Goal: Book appointment/travel/reservation

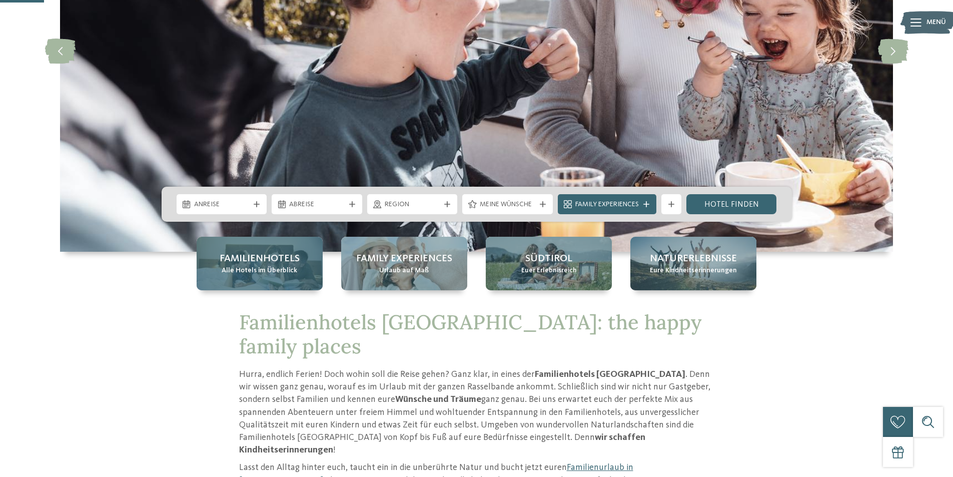
click at [247, 267] on span "Alle Hotels im Überblick" at bounding box center [260, 271] width 76 height 10
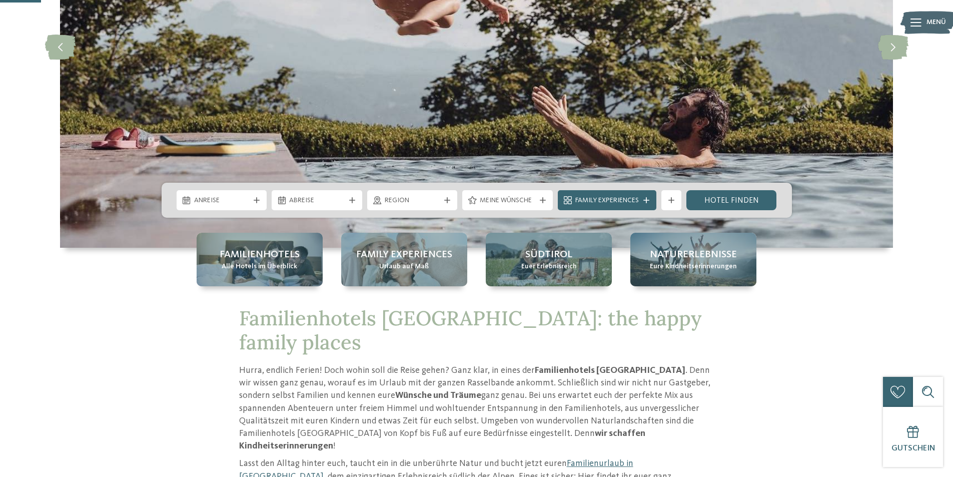
scroll to position [200, 0]
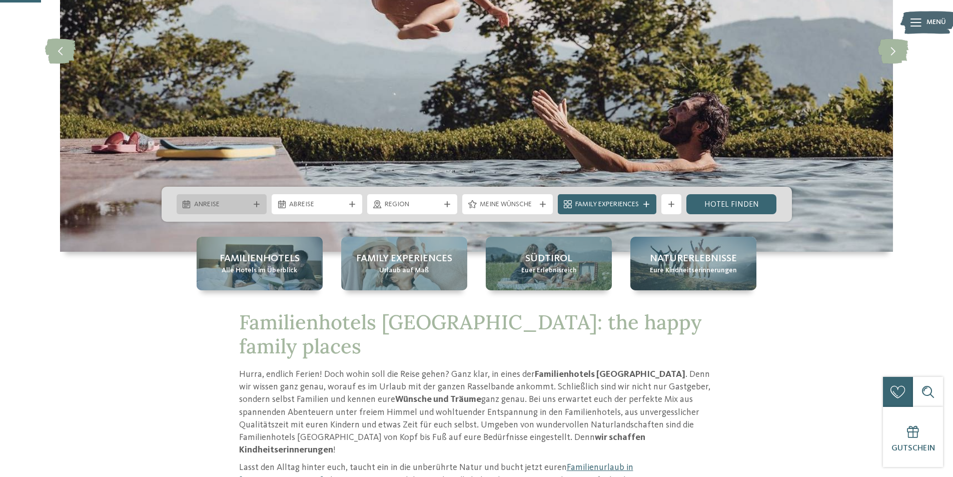
click at [225, 207] on span "Anreise" at bounding box center [222, 205] width 56 height 10
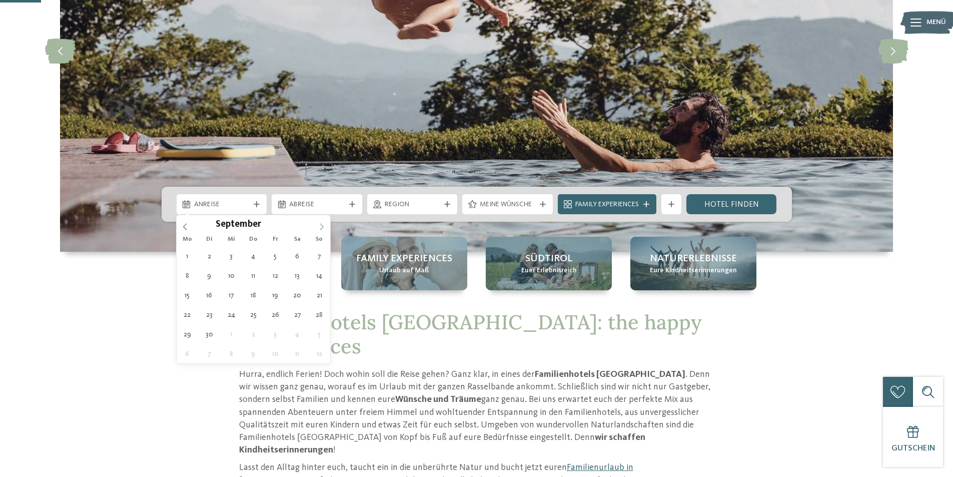
click at [324, 227] on icon at bounding box center [321, 226] width 7 height 7
click at [323, 227] on icon at bounding box center [321, 226] width 7 height 7
type input "****"
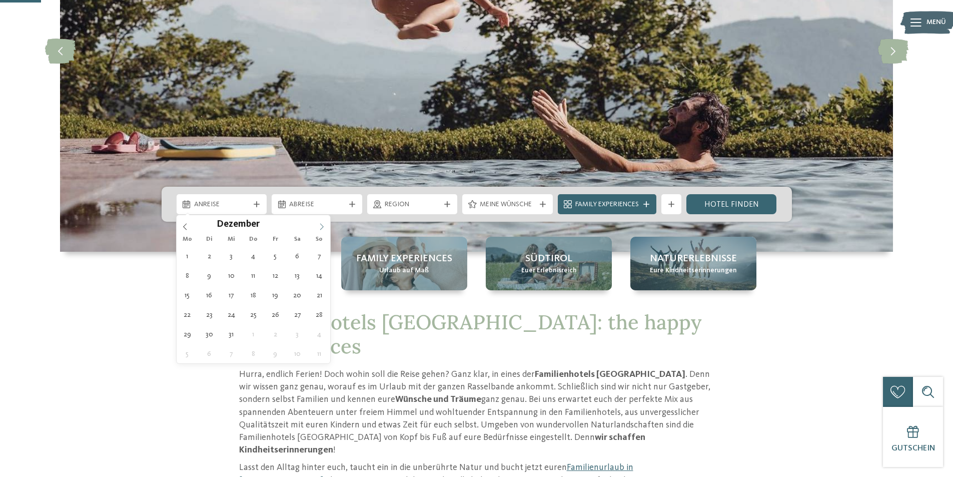
click at [323, 227] on icon at bounding box center [321, 226] width 7 height 7
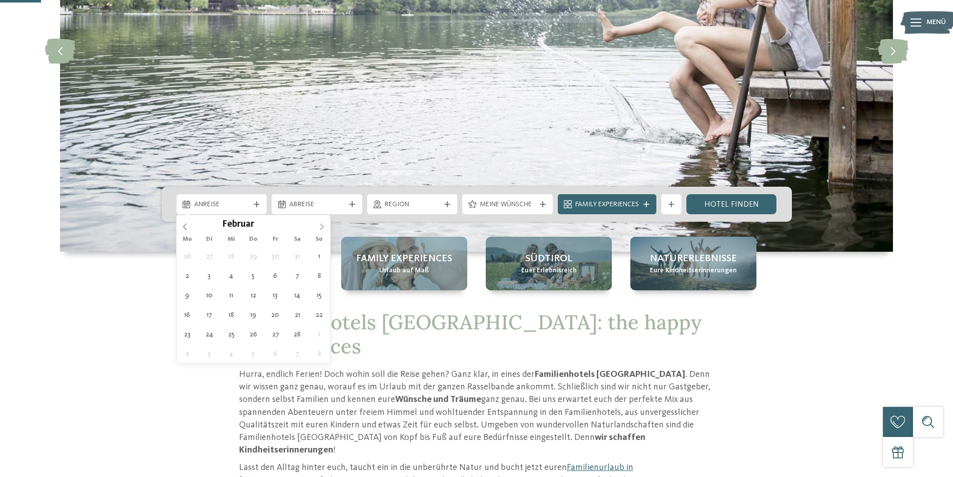
click at [323, 227] on icon at bounding box center [321, 226] width 7 height 7
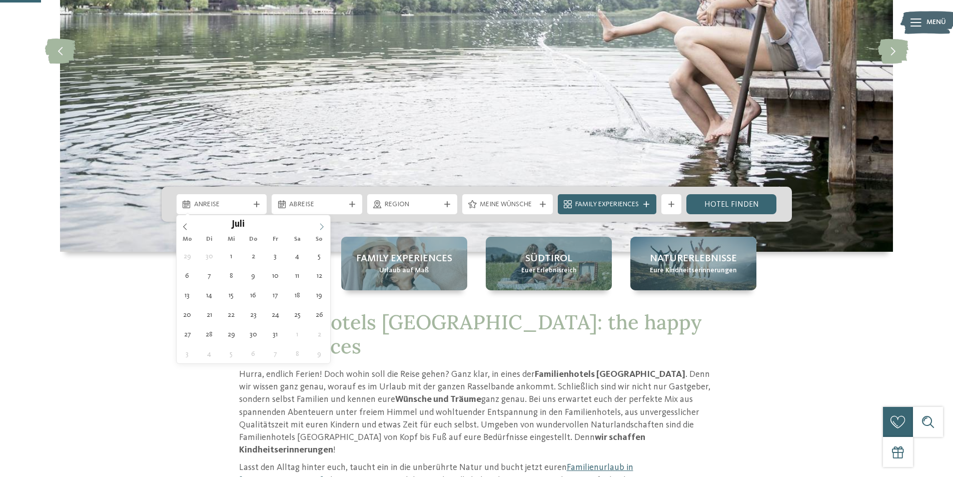
click at [323, 227] on icon at bounding box center [322, 226] width 4 height 7
type div "01.08.2026"
type input "****"
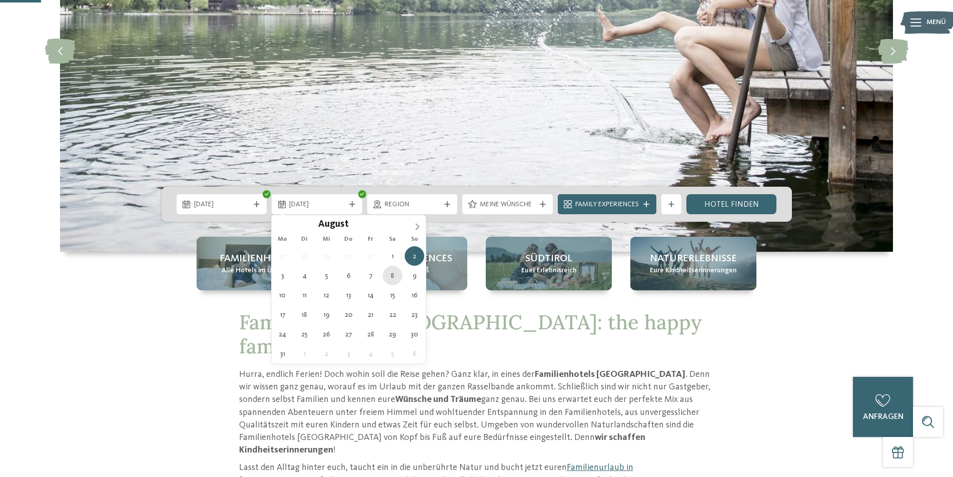
type div "08.08.2026"
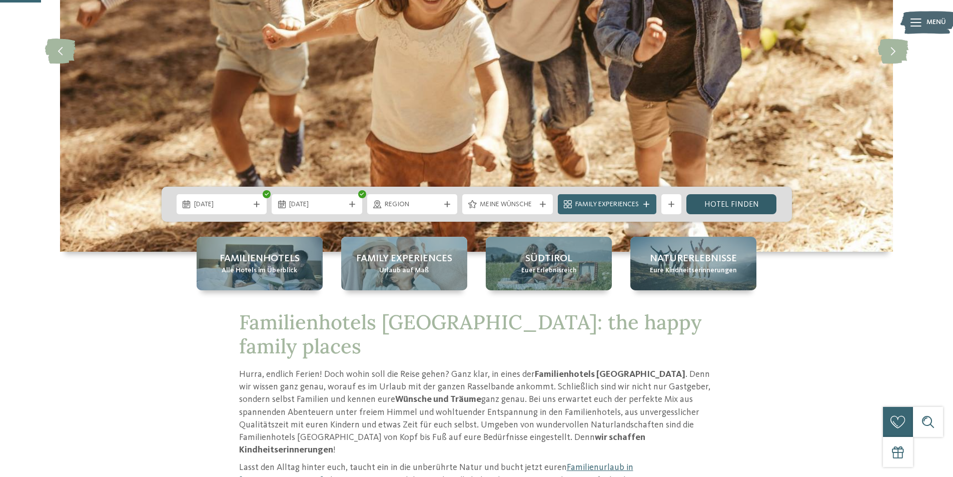
click at [724, 212] on link "Hotel finden" at bounding box center [731, 204] width 91 height 20
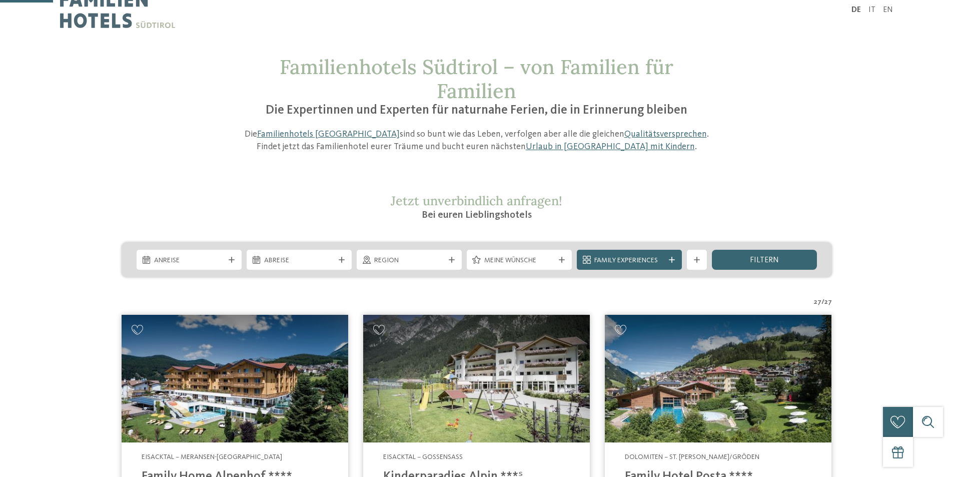
scroll to position [200, 0]
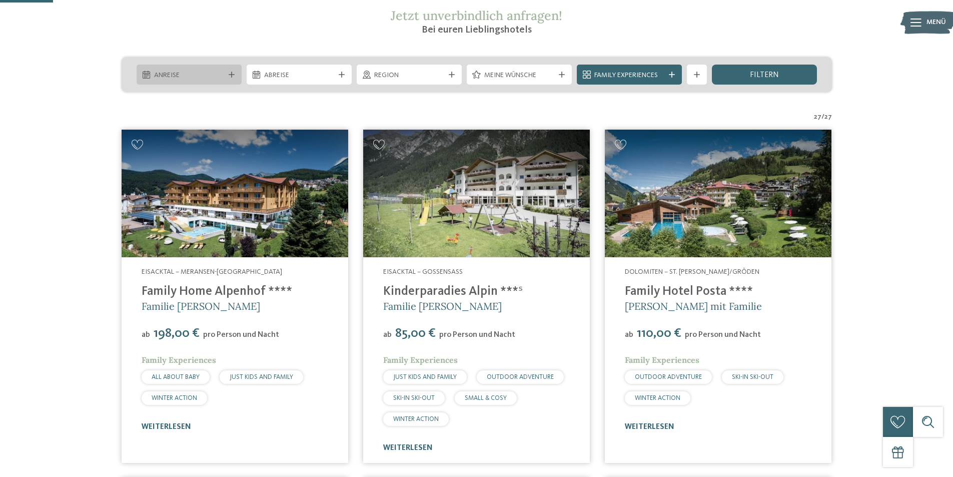
click at [197, 80] on span "Anreise" at bounding box center [189, 76] width 70 height 10
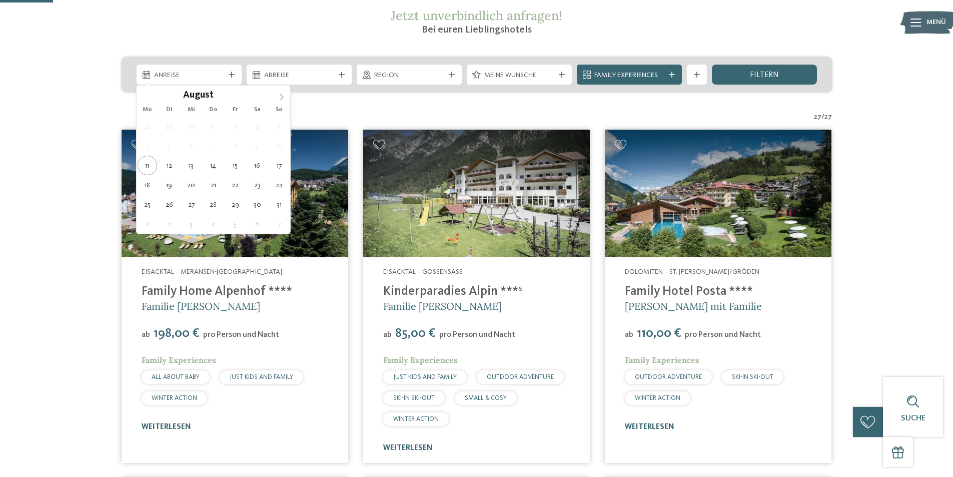
click at [280, 98] on icon at bounding box center [281, 97] width 7 height 7
type input "****"
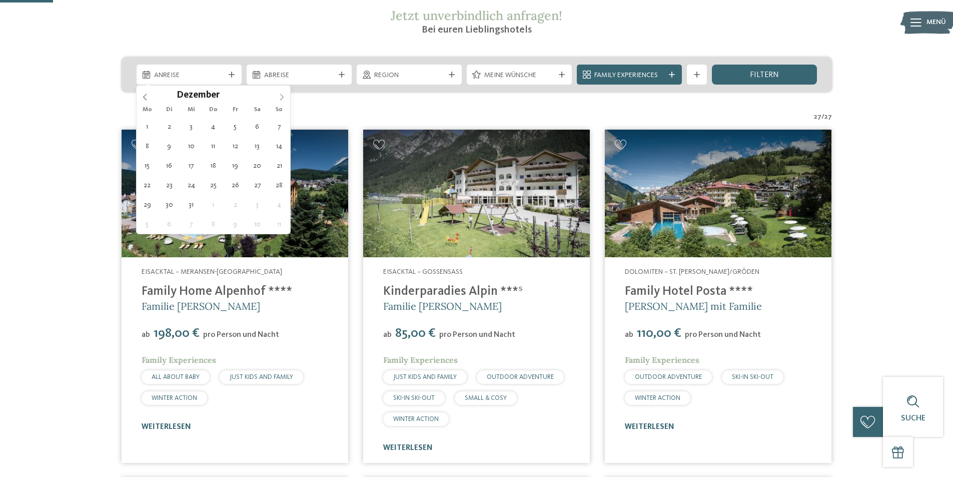
click at [280, 98] on icon at bounding box center [281, 97] width 7 height 7
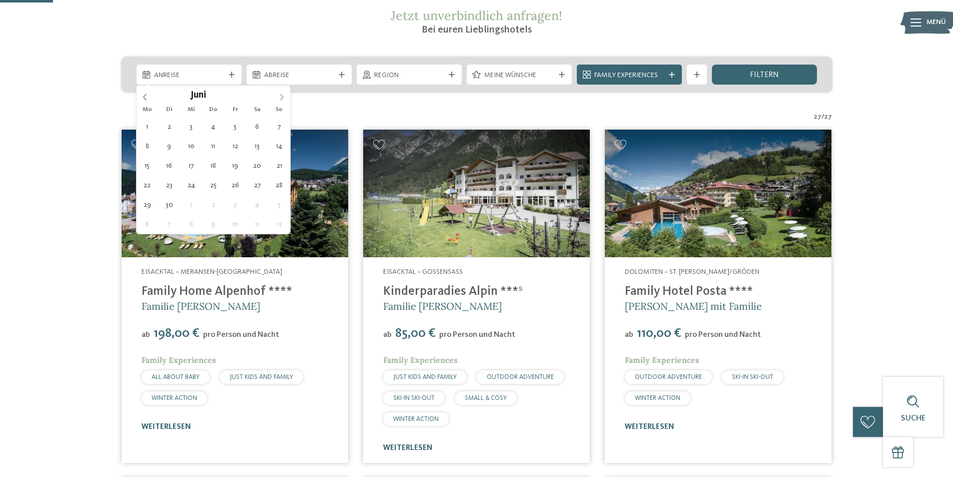
click at [280, 98] on icon at bounding box center [281, 97] width 7 height 7
type div "01.08.2026"
type input "****"
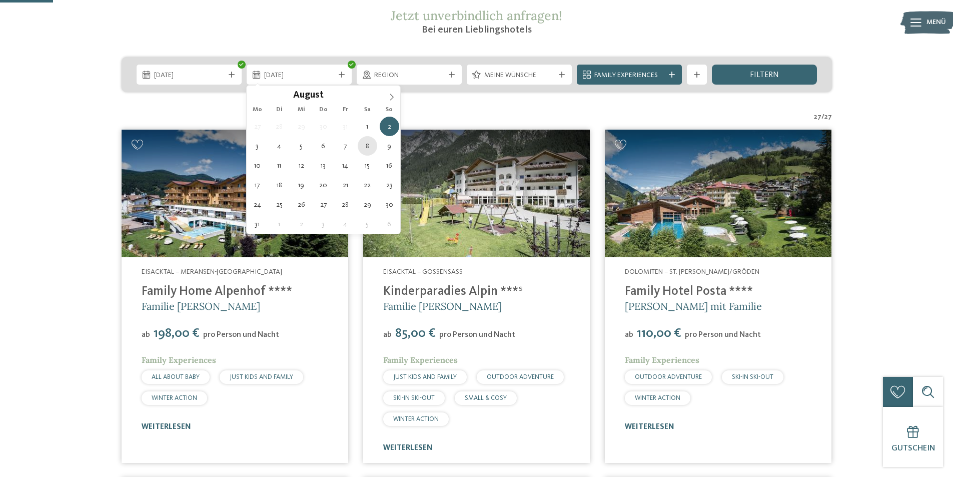
type div "08.08.2026"
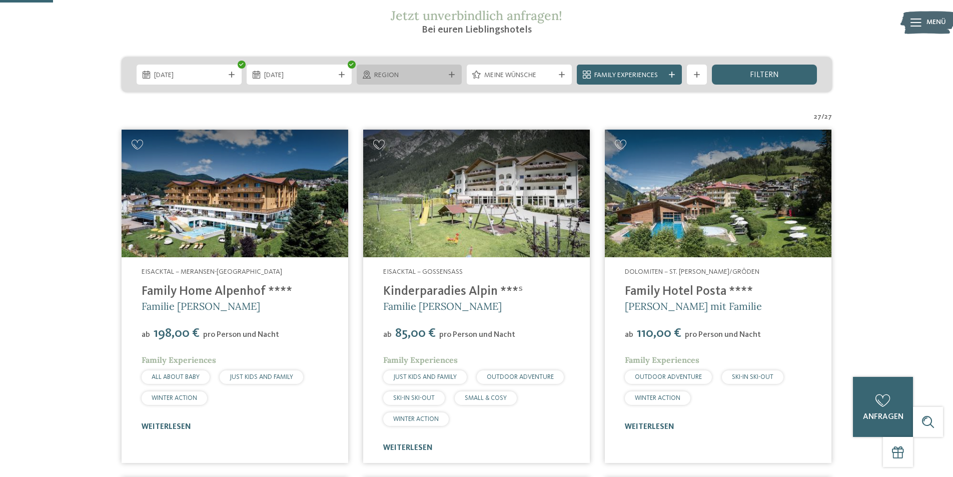
click at [366, 77] on icon at bounding box center [367, 75] width 8 height 8
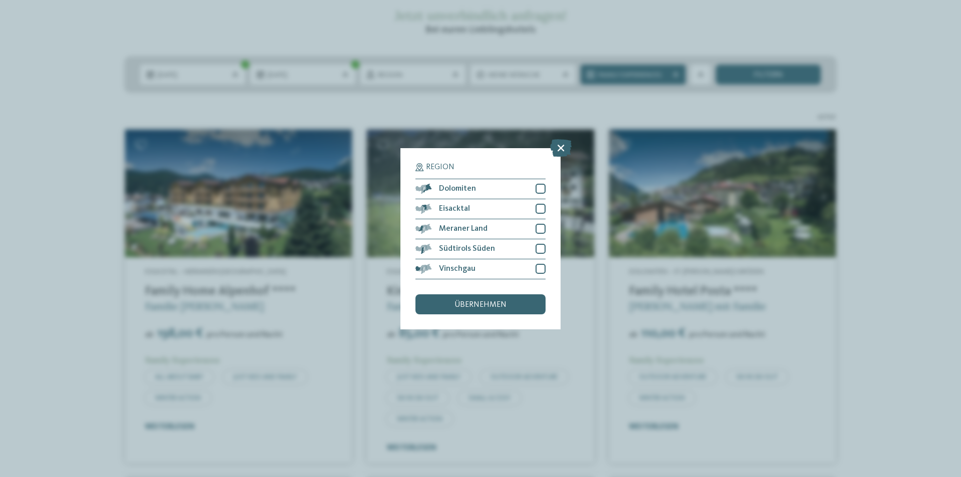
drag, startPoint x: 561, startPoint y: 146, endPoint x: 585, endPoint y: 112, distance: 41.8
click at [561, 145] on icon at bounding box center [561, 148] width 22 height 18
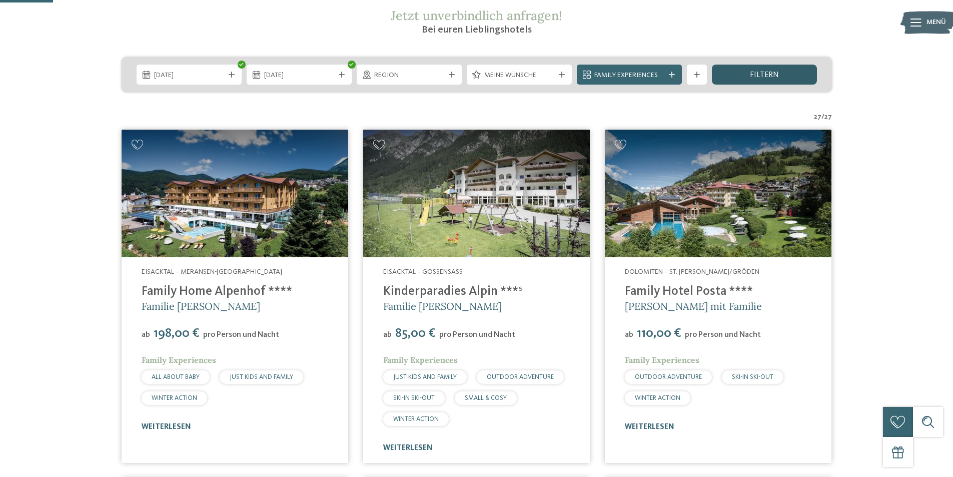
click at [738, 77] on div "filtern" at bounding box center [764, 75] width 105 height 20
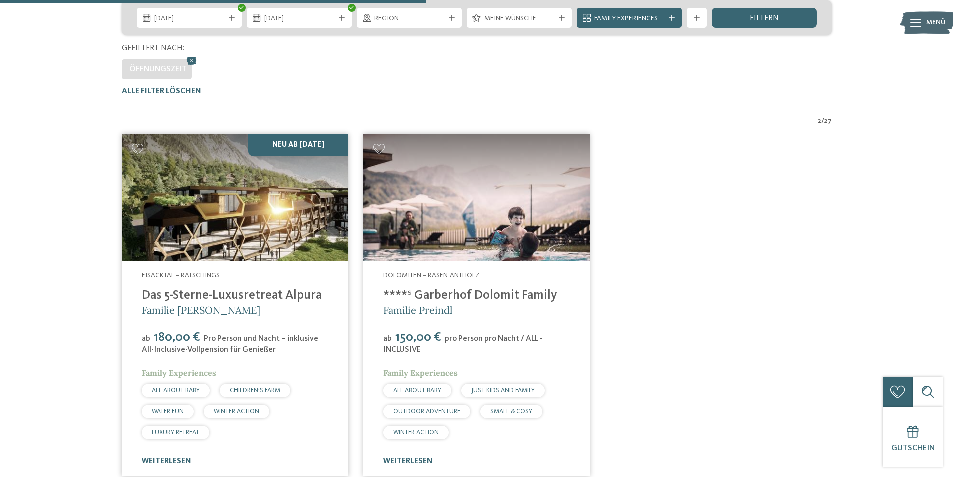
scroll to position [78, 0]
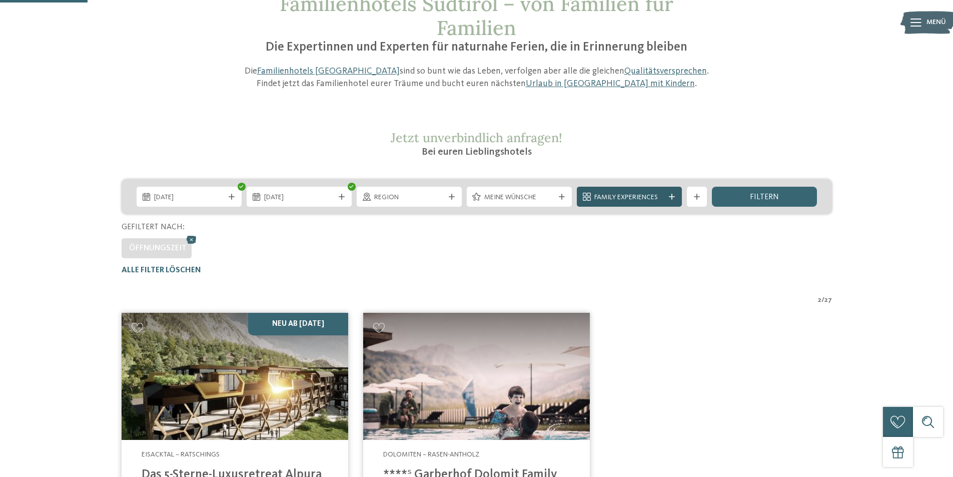
click at [671, 195] on icon at bounding box center [672, 197] width 6 height 6
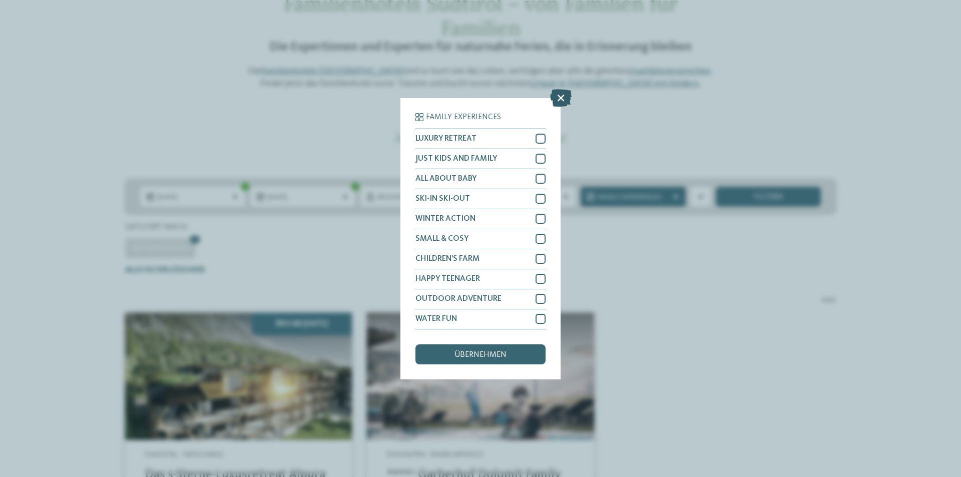
click at [559, 99] on icon at bounding box center [561, 98] width 22 height 18
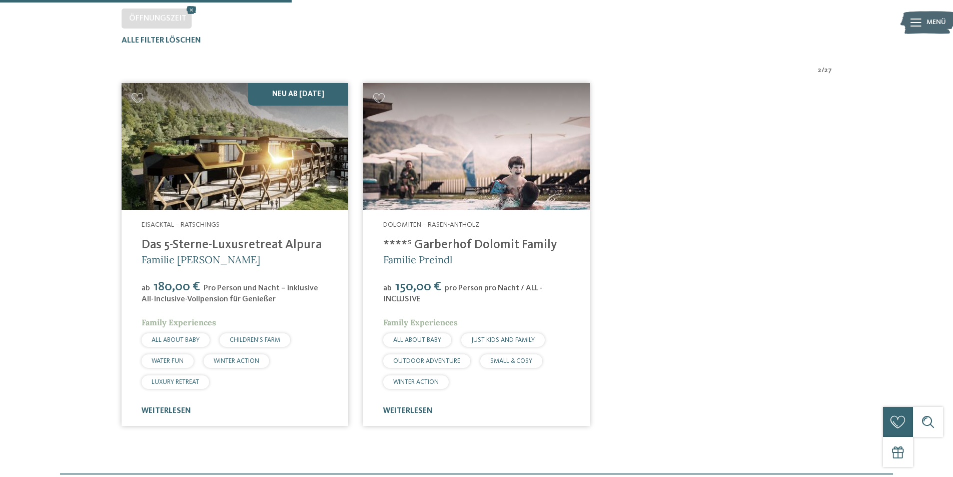
scroll to position [328, 0]
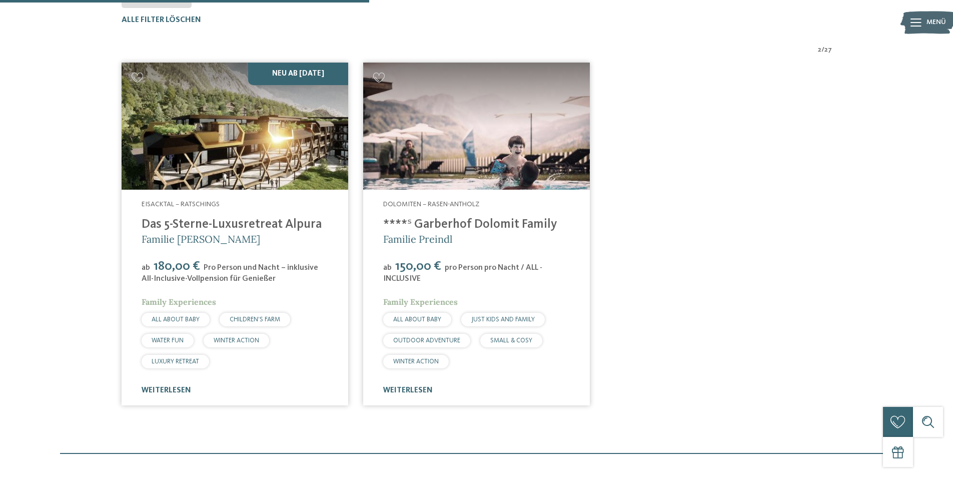
click at [254, 156] on img at bounding box center [235, 127] width 227 height 128
click at [470, 226] on link "****ˢ Garberhof Dolomit Family" at bounding box center [470, 224] width 174 height 13
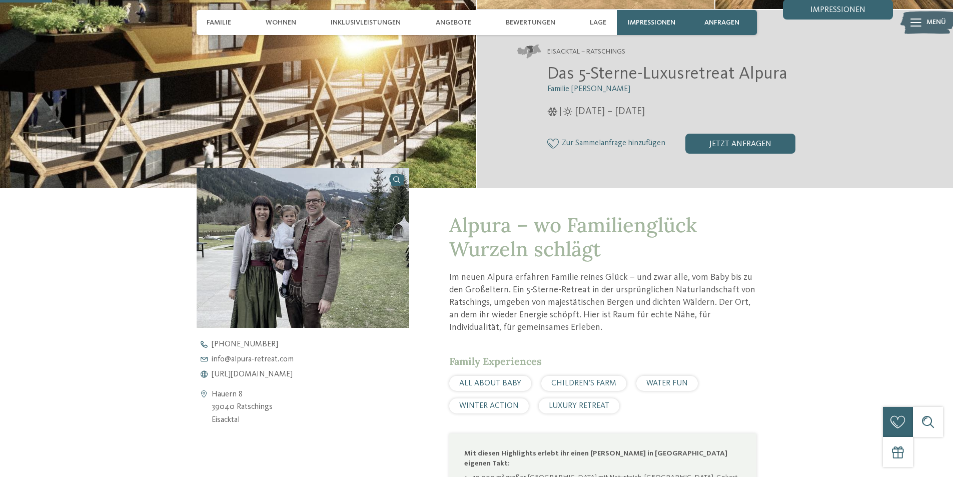
scroll to position [200, 0]
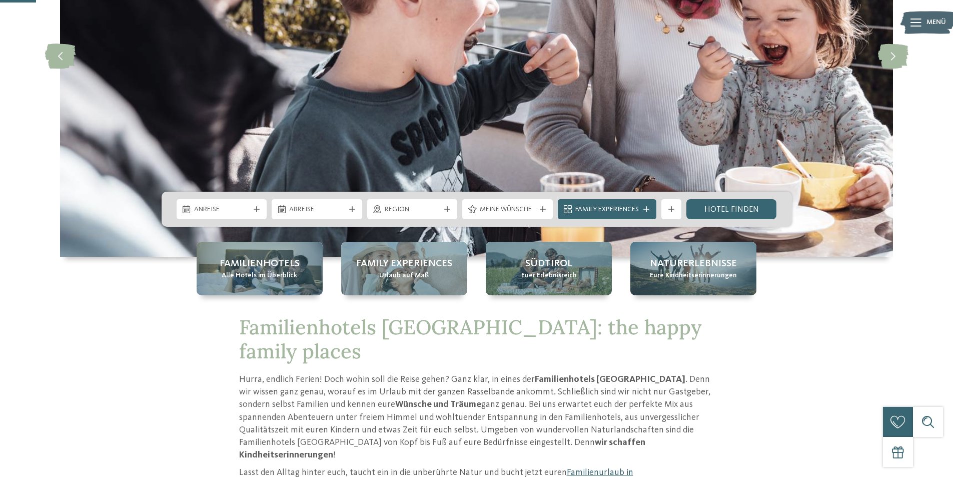
scroll to position [200, 0]
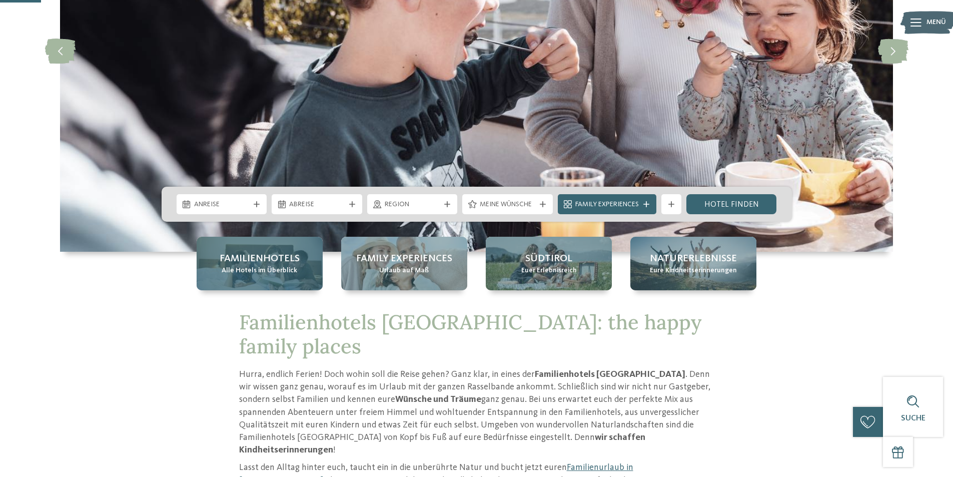
click at [242, 252] on span "Familienhotels" at bounding box center [260, 259] width 80 height 14
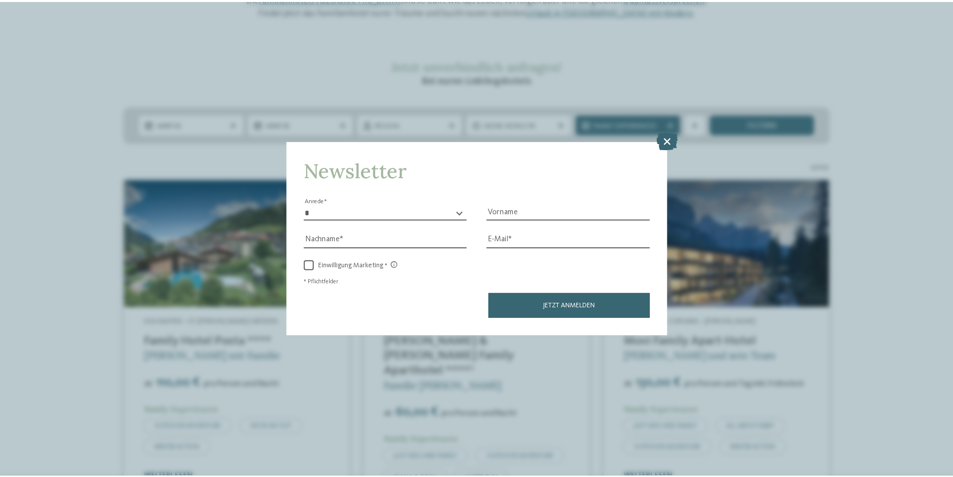
scroll to position [150, 0]
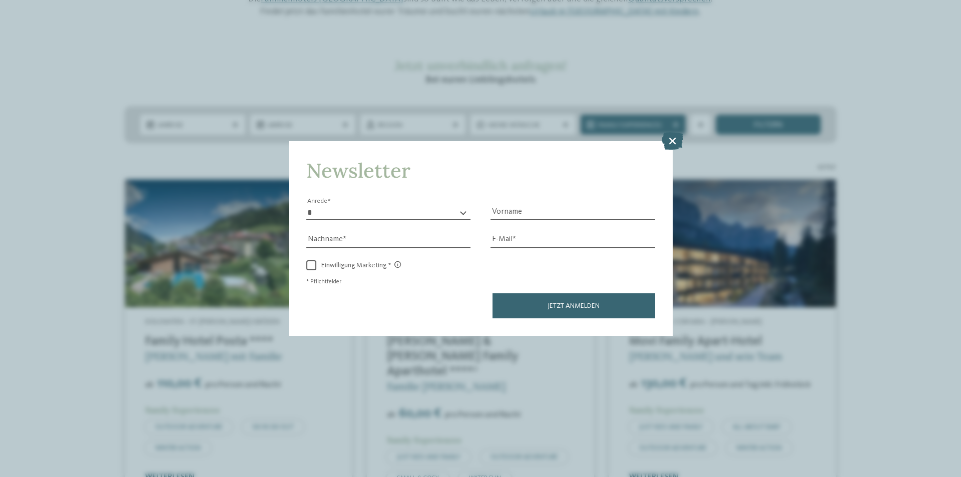
click at [686, 142] on div "Newsletter * **** **** ******* ****** Anrede Vorname Nachname Link" at bounding box center [480, 238] width 961 height 477
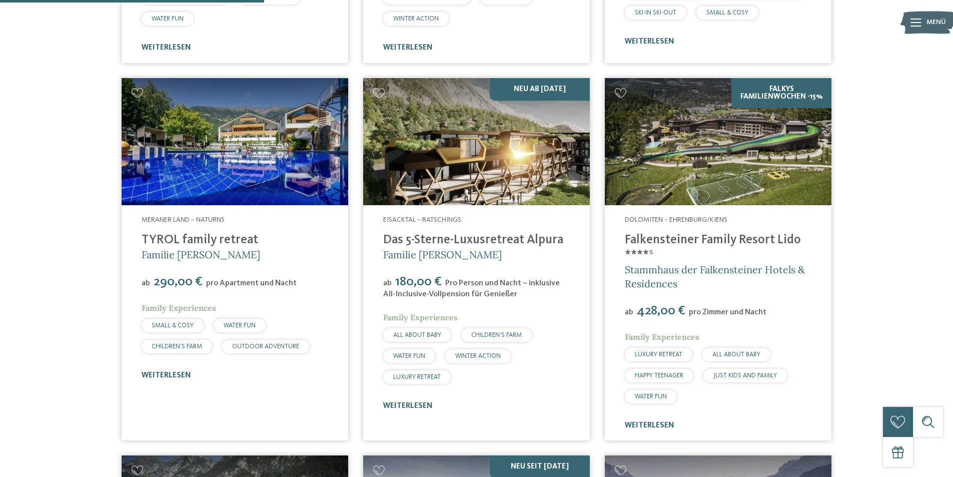
scroll to position [1001, 0]
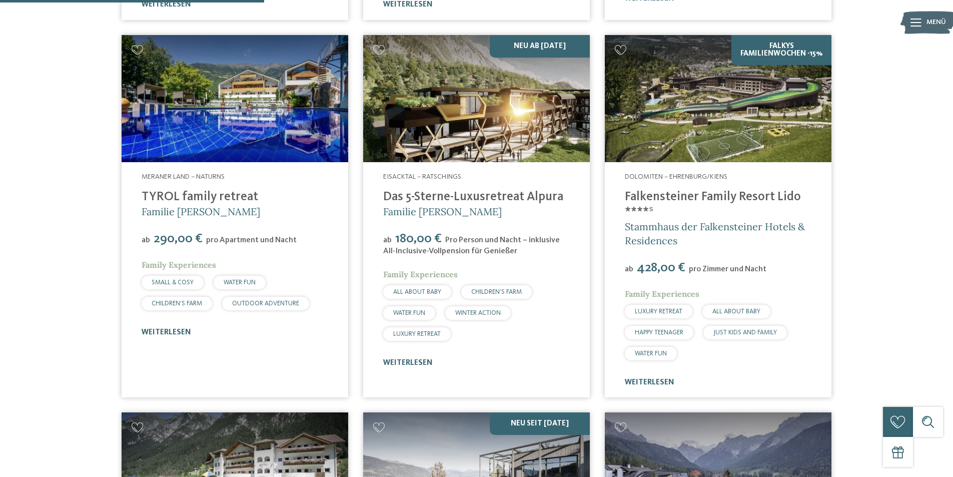
click at [674, 98] on img at bounding box center [718, 99] width 227 height 128
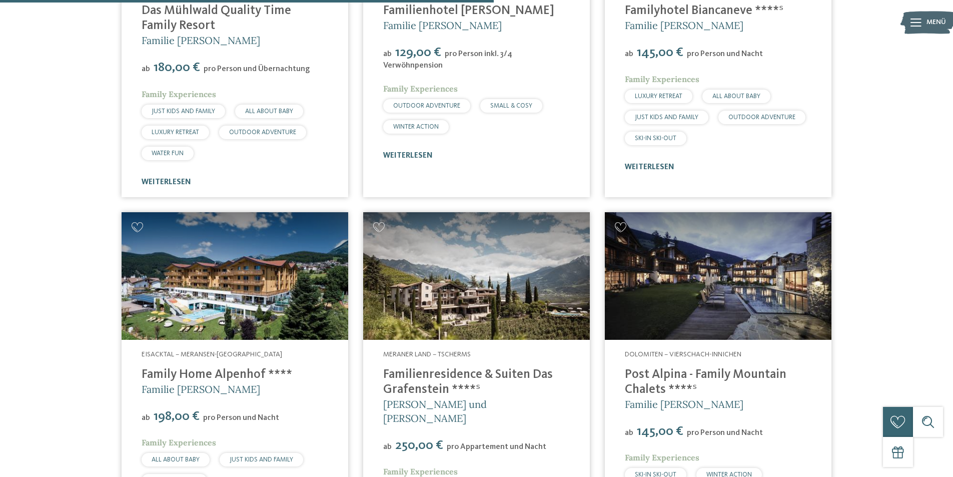
scroll to position [1951, 0]
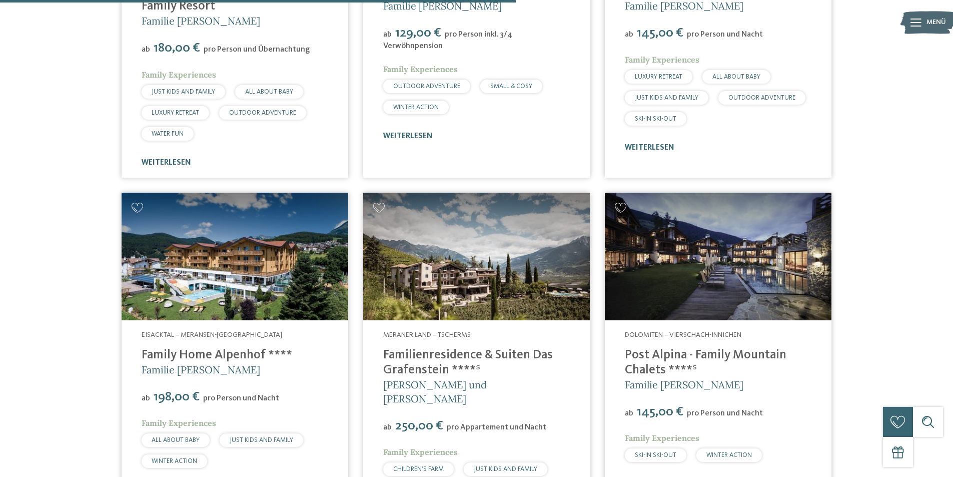
click at [270, 268] on img at bounding box center [235, 257] width 227 height 128
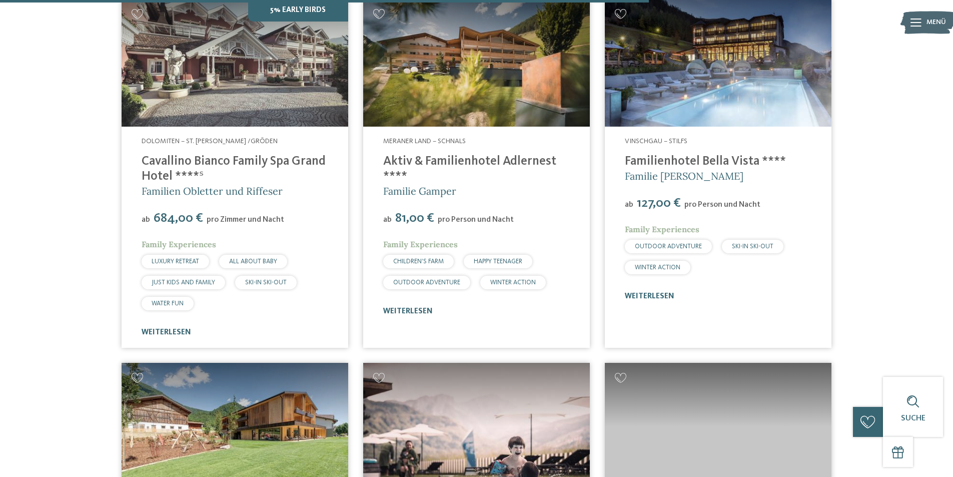
scroll to position [2201, 0]
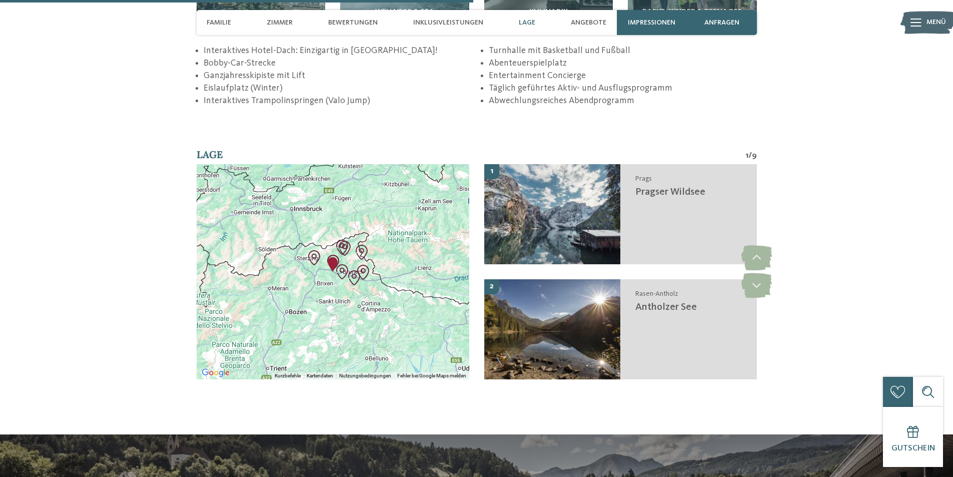
scroll to position [1751, 0]
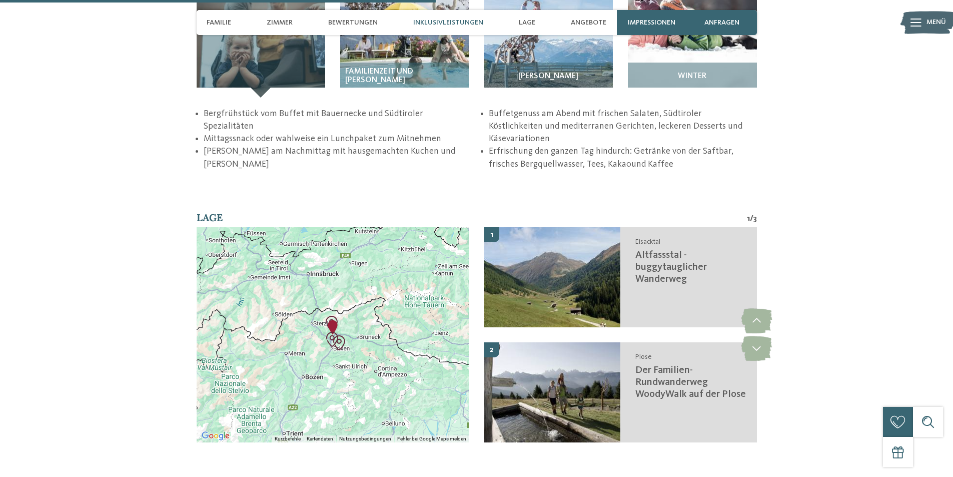
scroll to position [1601, 0]
